Goal: Ask a question

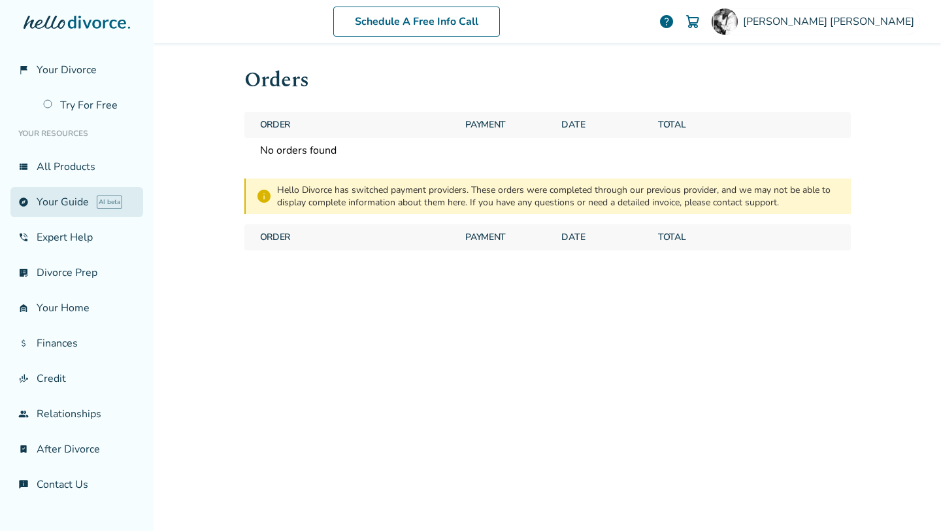
click at [56, 202] on link "explore Your Guide AI beta" at bounding box center [76, 202] width 133 height 30
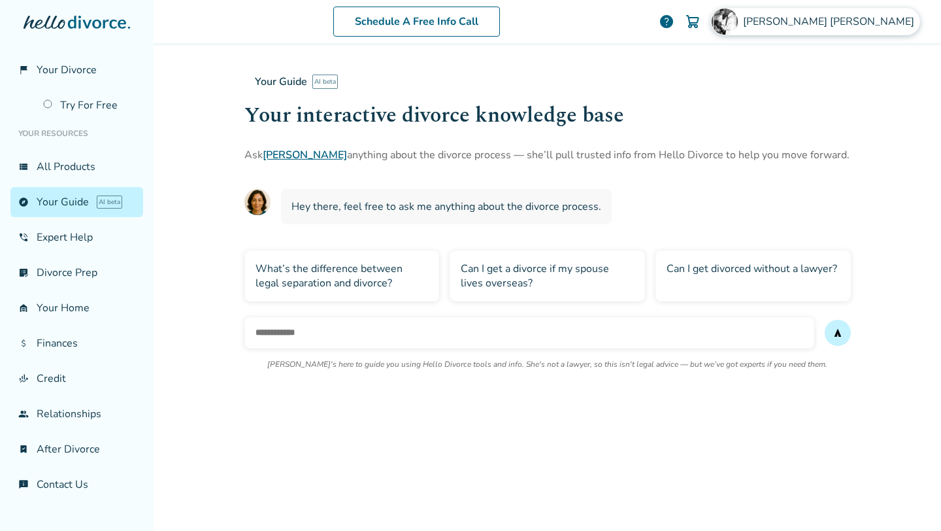
click at [738, 29] on img at bounding box center [725, 21] width 26 height 26
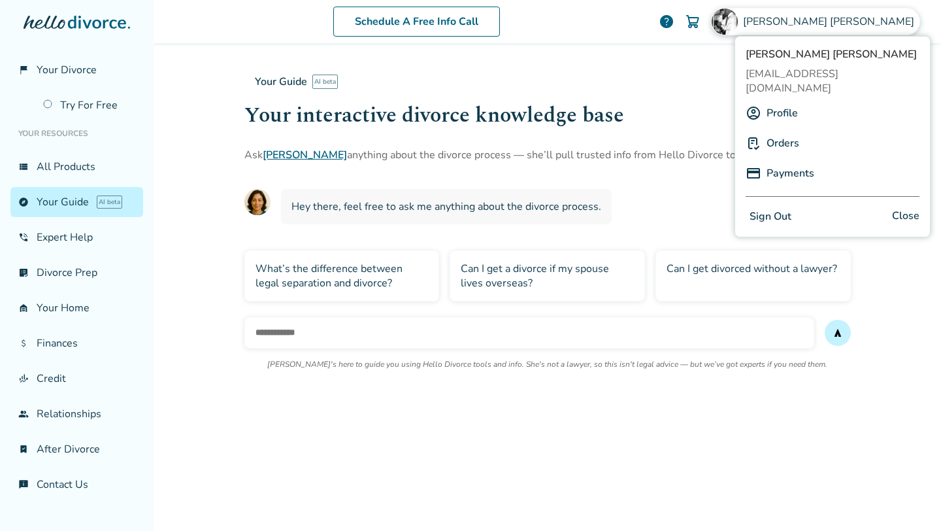
click at [778, 131] on link "Orders" at bounding box center [783, 143] width 33 height 25
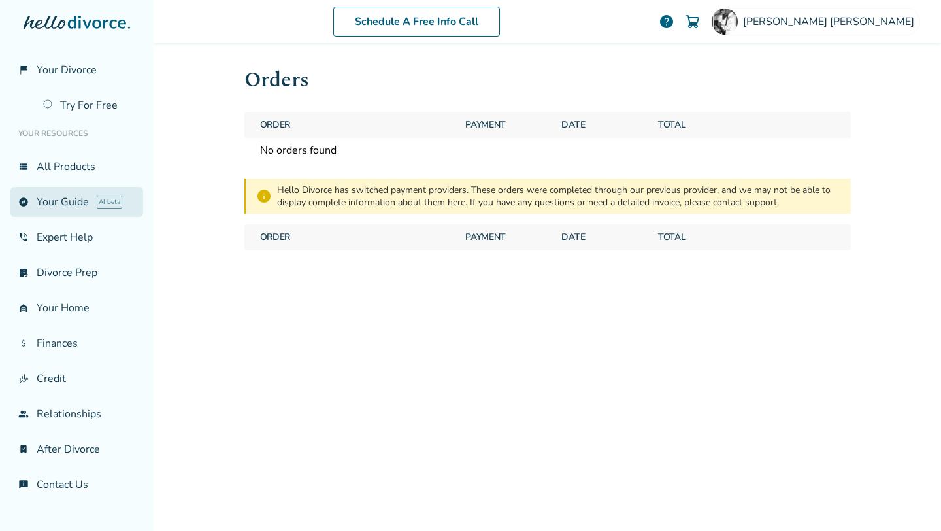
click at [65, 205] on link "explore Your Guide AI beta" at bounding box center [76, 202] width 133 height 30
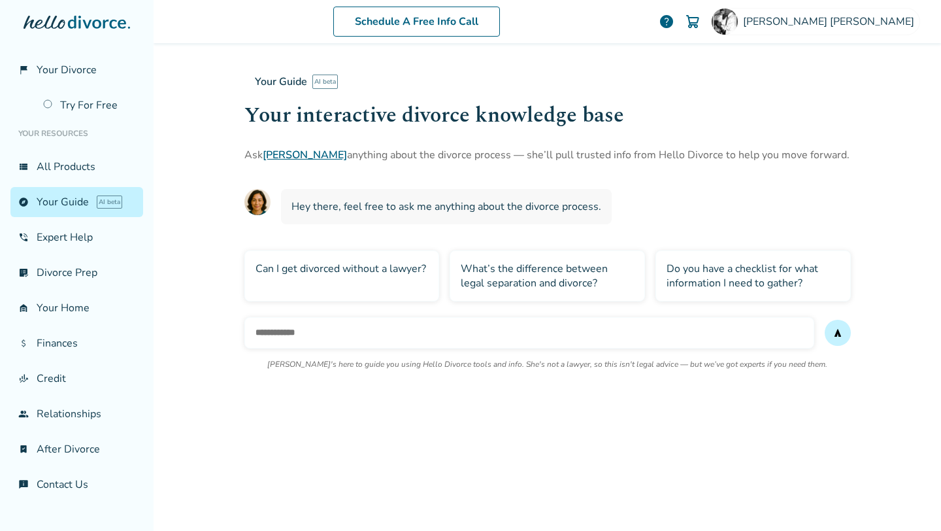
click at [526, 282] on div "What’s the difference between legal separation and divorce?" at bounding box center [547, 275] width 195 height 51
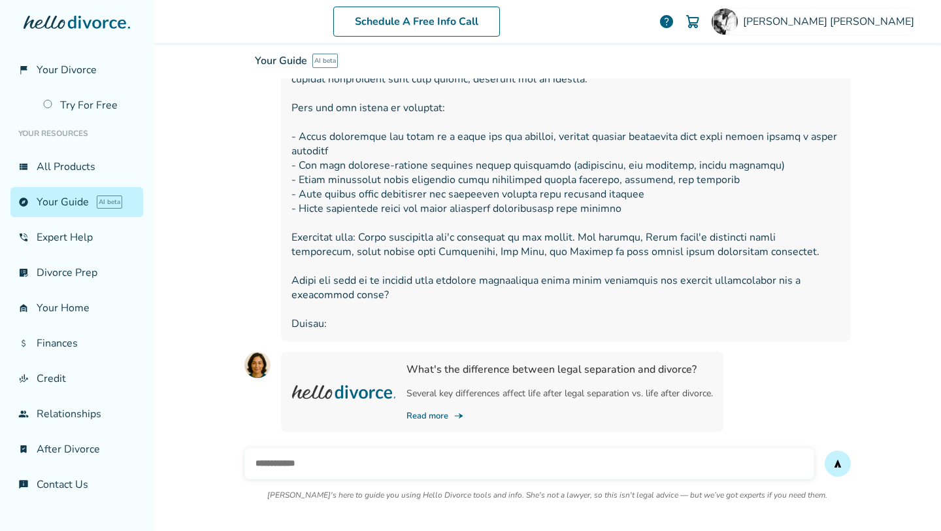
scroll to position [258, 0]
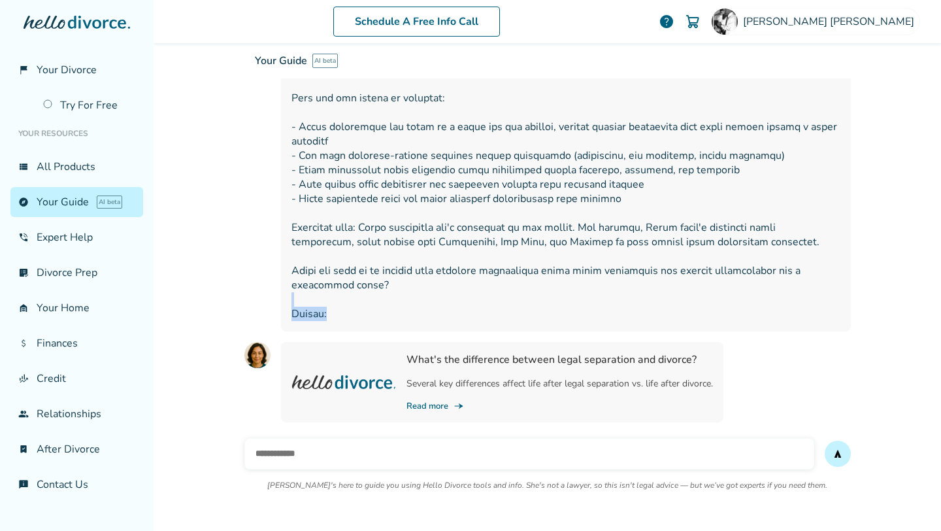
click at [339, 301] on span at bounding box center [566, 177] width 549 height 288
click at [341, 306] on span at bounding box center [566, 177] width 549 height 288
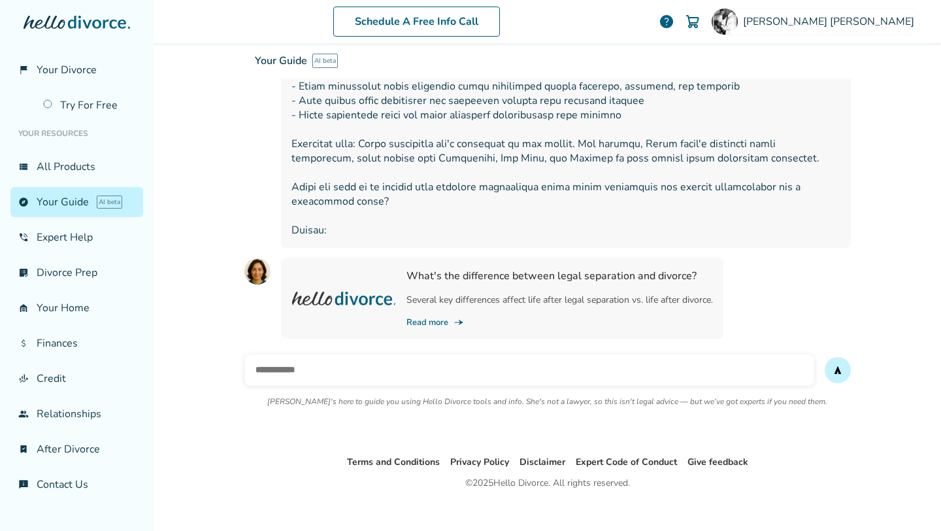
scroll to position [346, 0]
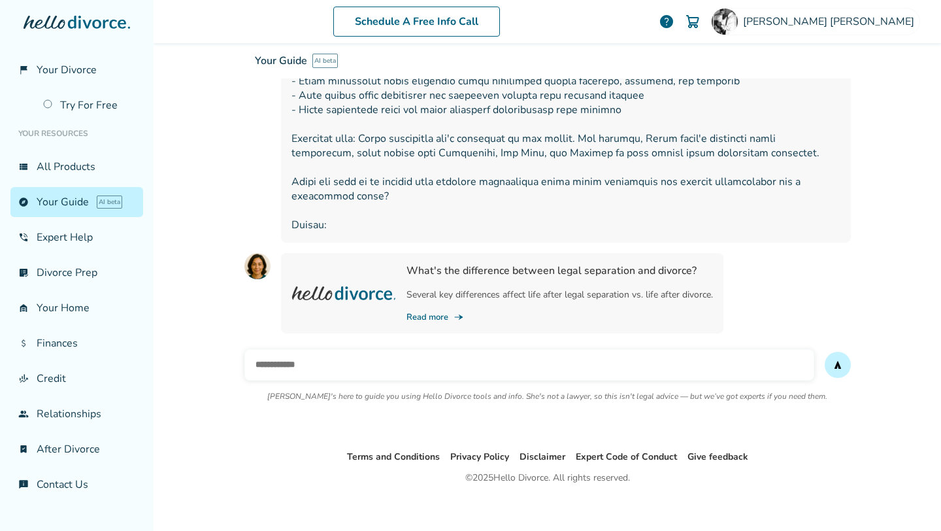
click at [356, 360] on input "text" at bounding box center [529, 364] width 570 height 31
type input "**********"
click at [825, 352] on button "send" at bounding box center [838, 365] width 26 height 26
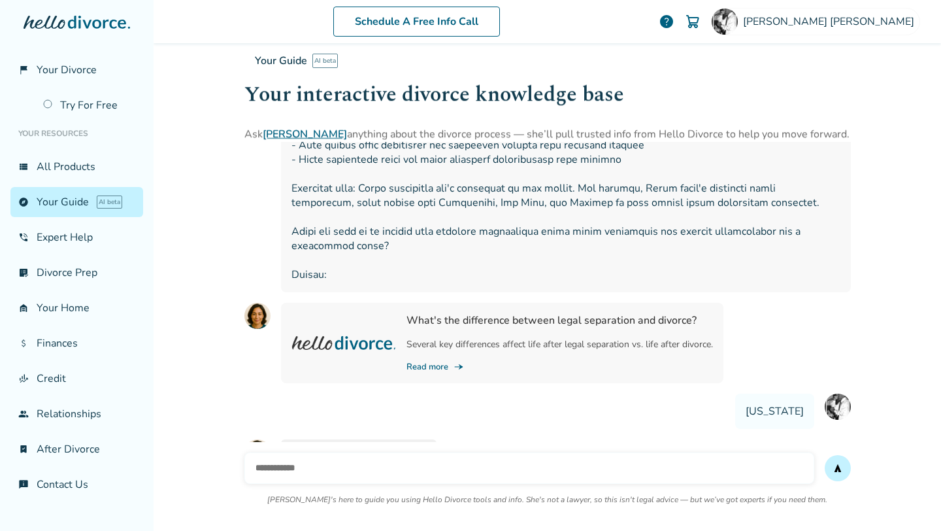
scroll to position [296, 0]
